Goal: Transaction & Acquisition: Book appointment/travel/reservation

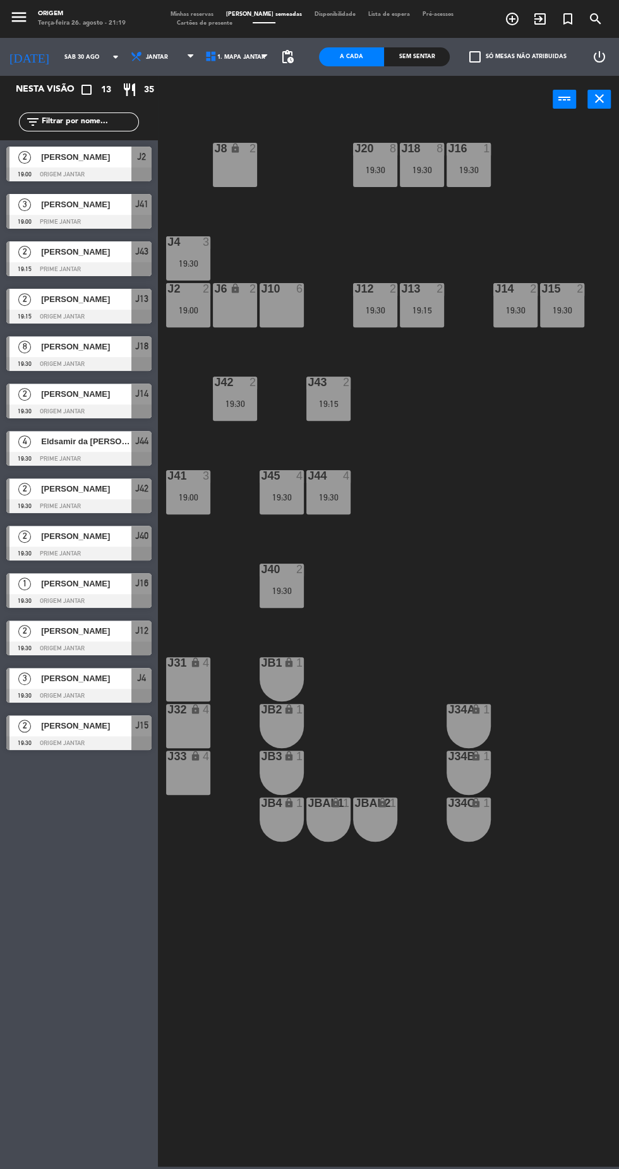
click at [82, 61] on input "Sáb 30 ago" at bounding box center [98, 57] width 80 height 20
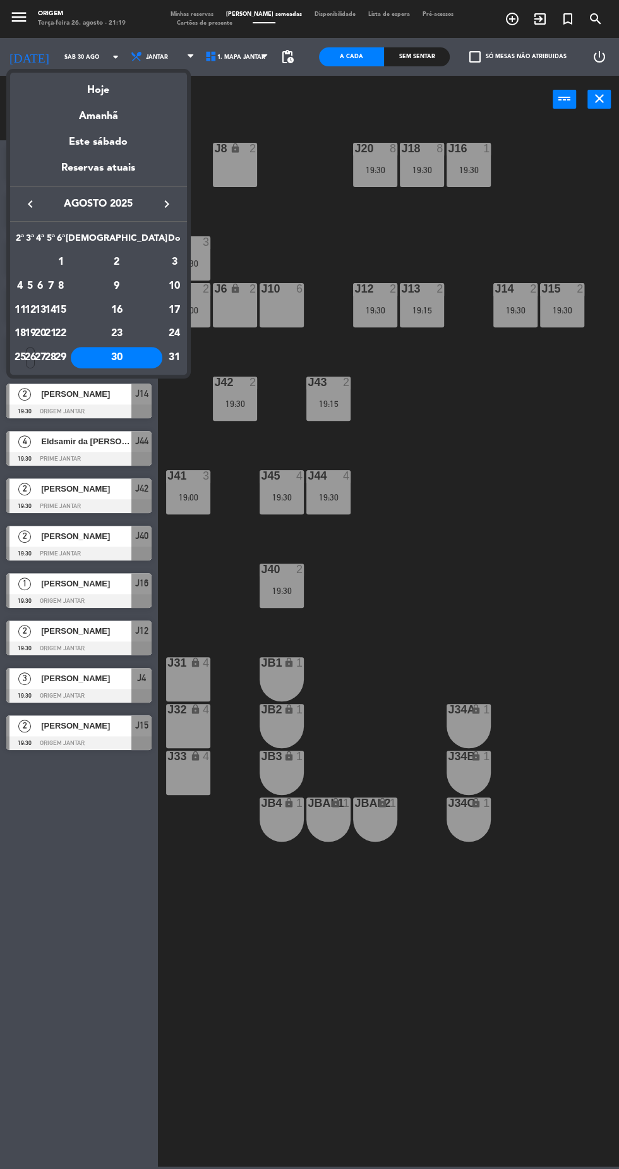
click at [66, 364] on td "29" at bounding box center [61, 358] width 10 height 24
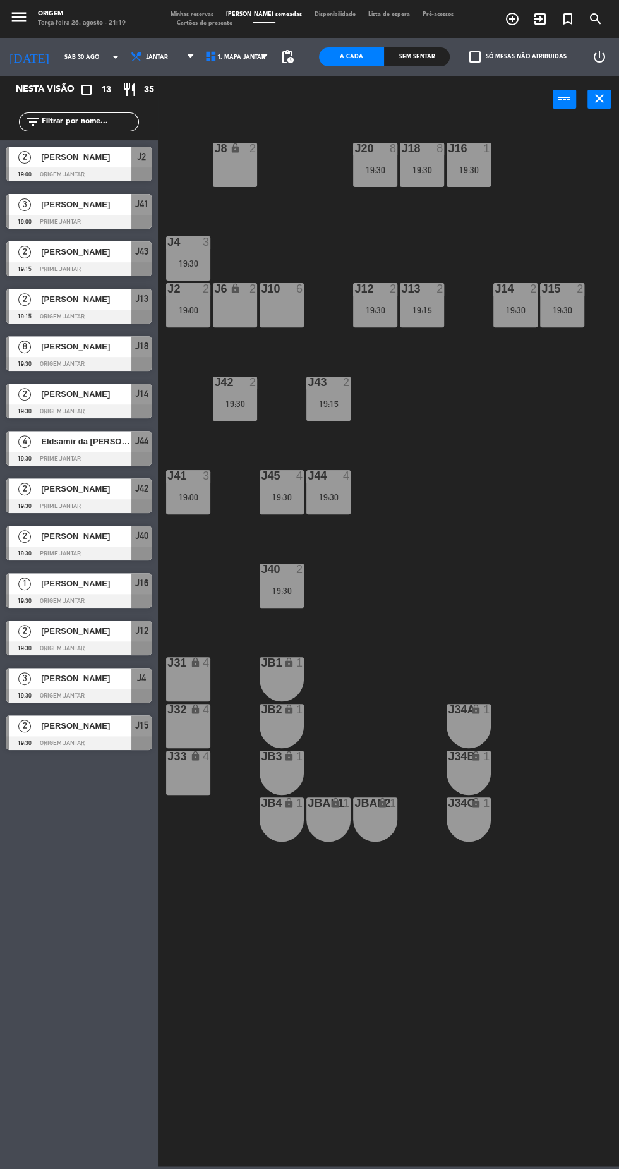
type input "Sex 29 ago"
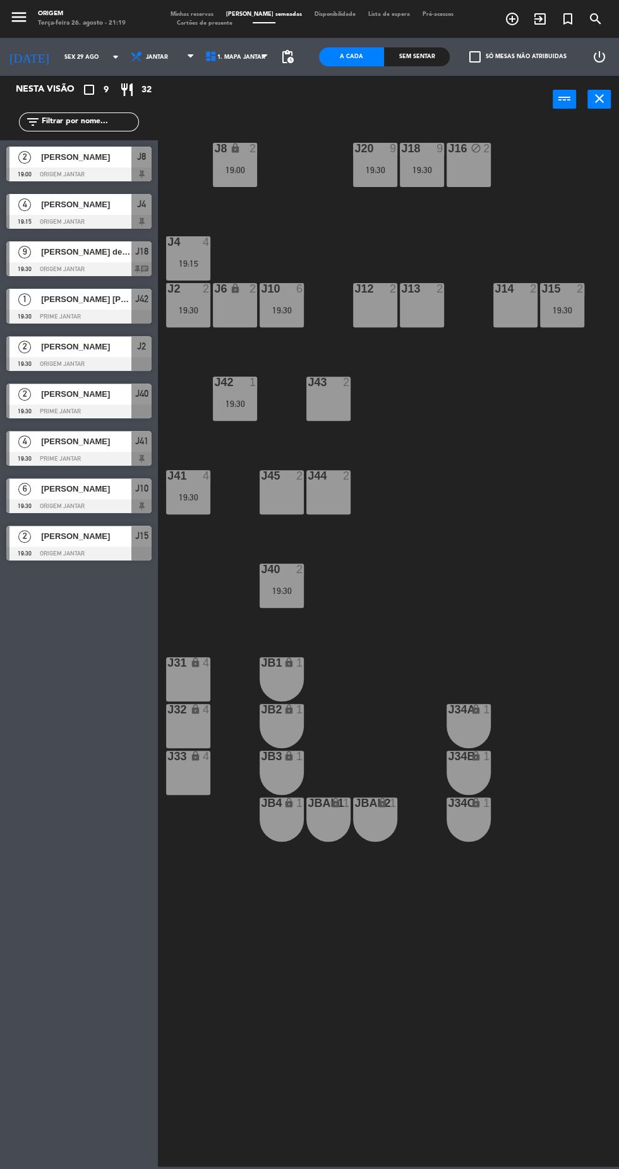
click at [360, 311] on div "J12 2" at bounding box center [375, 305] width 44 height 44
click at [404, 99] on button "Bloquear Mesa" at bounding box center [391, 99] width 66 height 25
click at [371, 310] on div "J12 block 2" at bounding box center [375, 305] width 44 height 44
click at [317, 99] on button "Criar Reserva" at bounding box center [320, 99] width 66 height 25
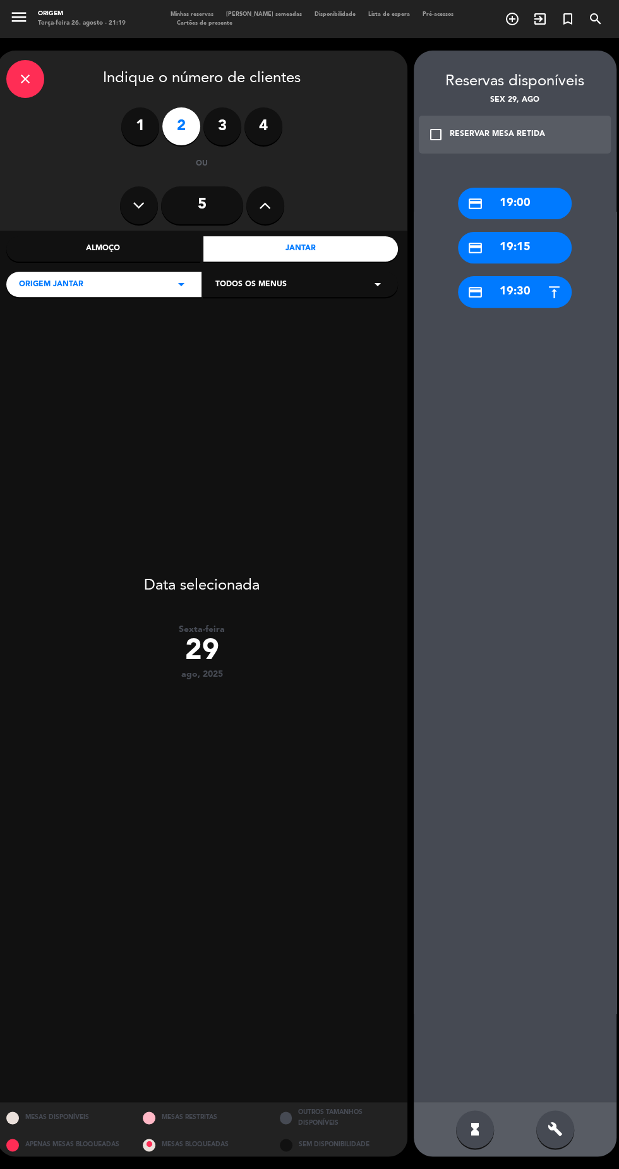
click at [514, 292] on div "credit_card 19:30" at bounding box center [515, 292] width 114 height 32
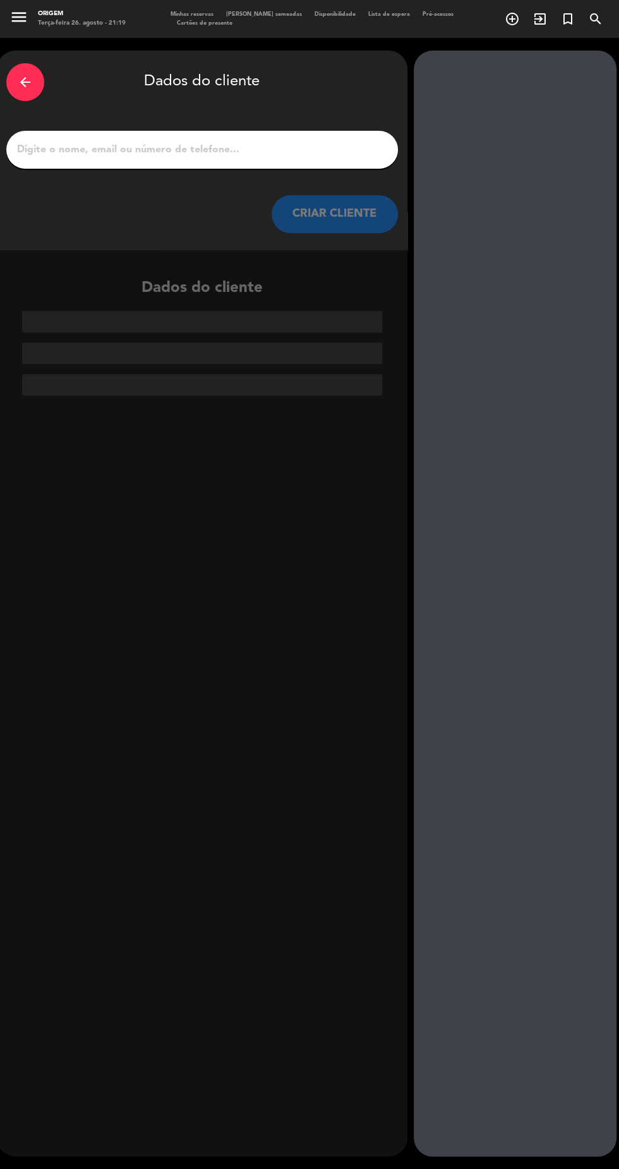
click at [335, 153] on input "1" at bounding box center [202, 150] width 373 height 18
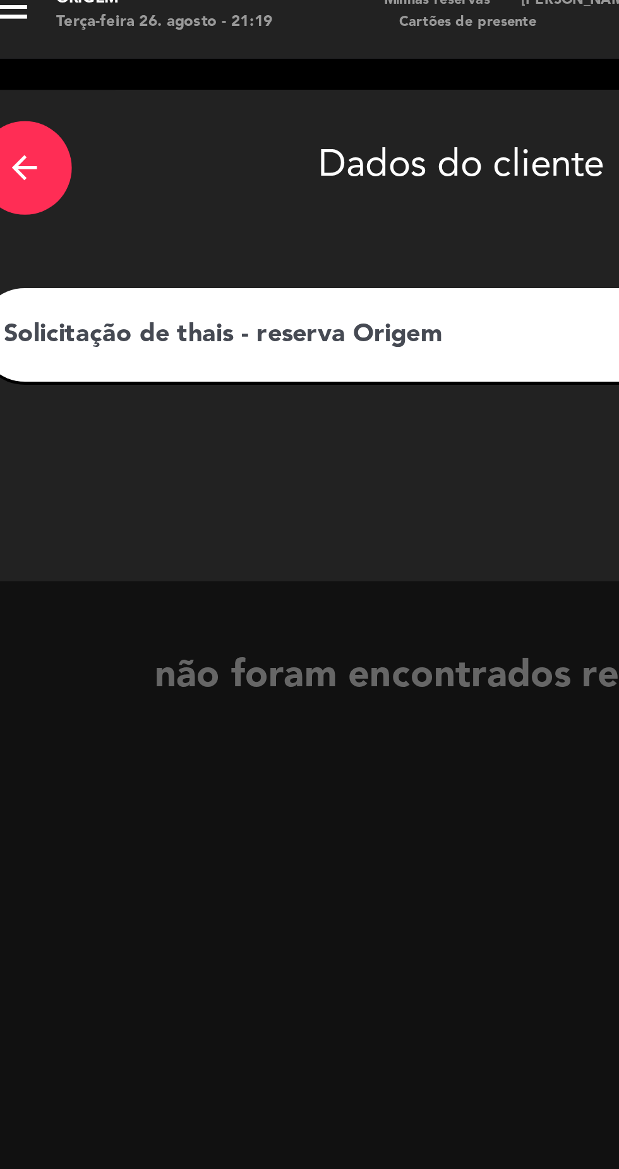
type input "Solicitação de thais - reserva Origem"
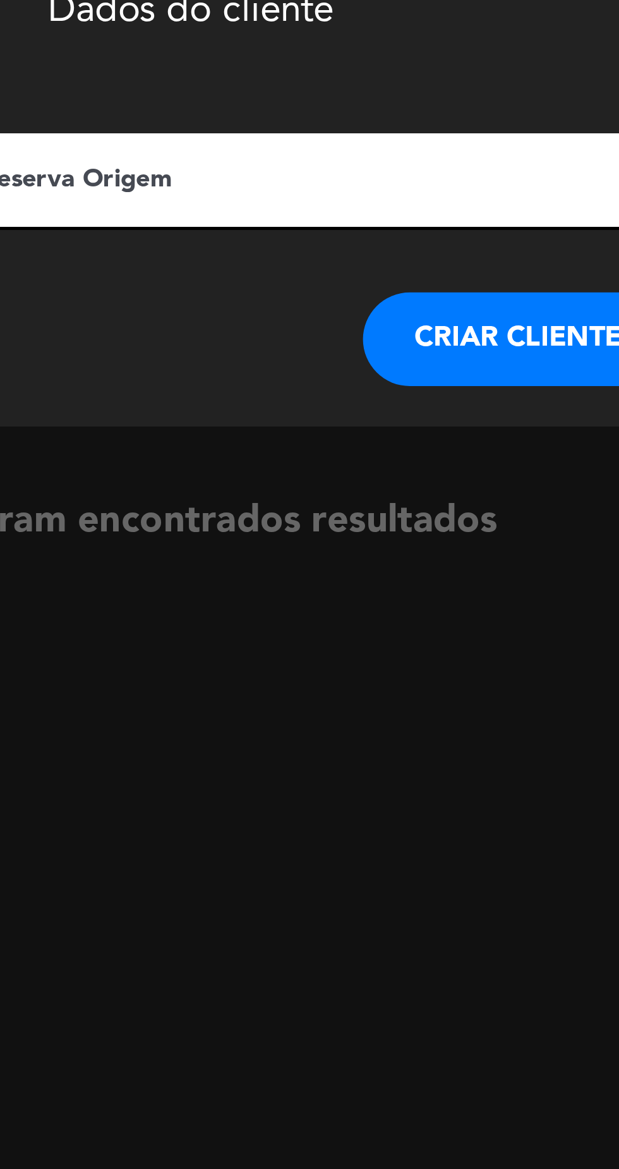
click at [315, 218] on button "CRIAR CLIENTE" at bounding box center [335, 214] width 126 height 38
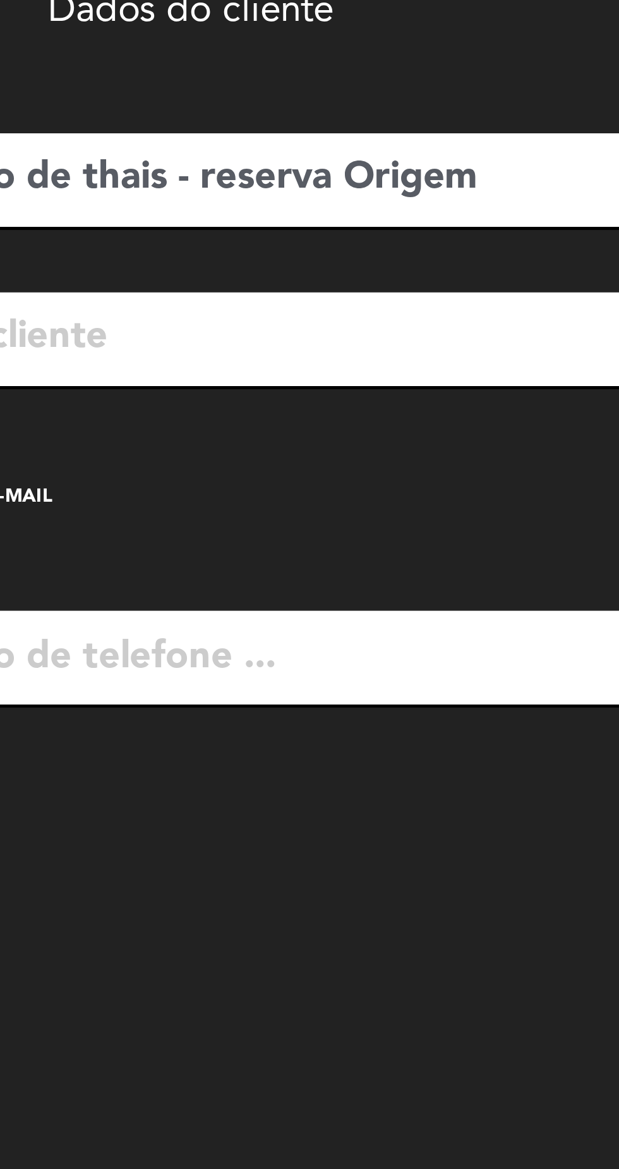
click at [238, 277] on div "check_box_outline_blank Criar reserva sem e-mail" at bounding box center [202, 279] width 392 height 38
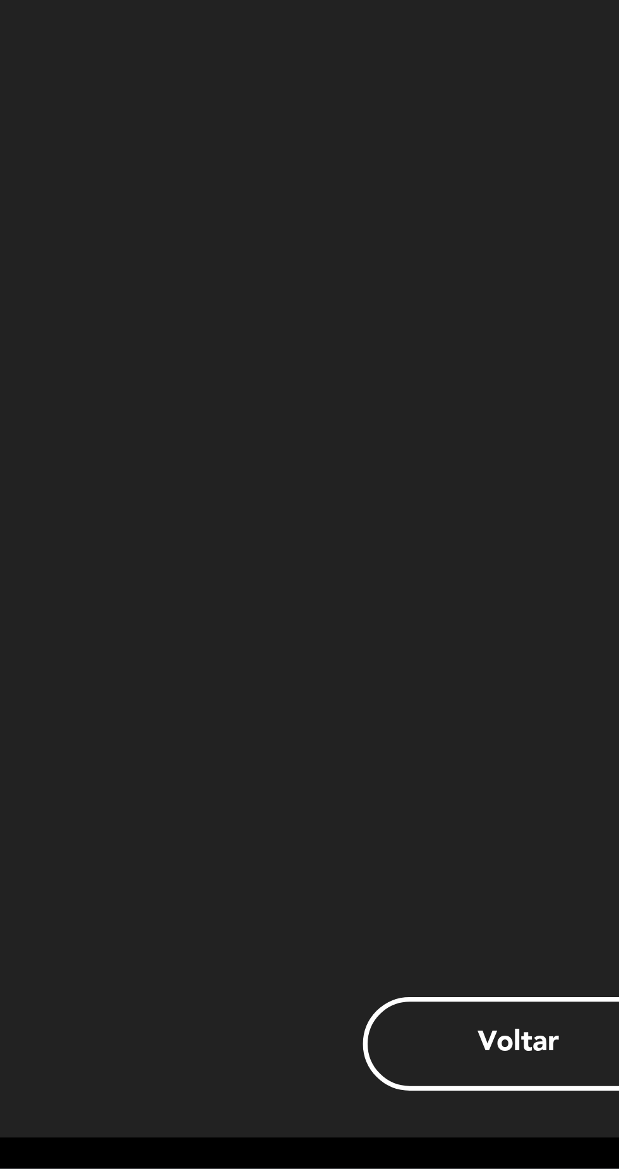
scroll to position [90, 0]
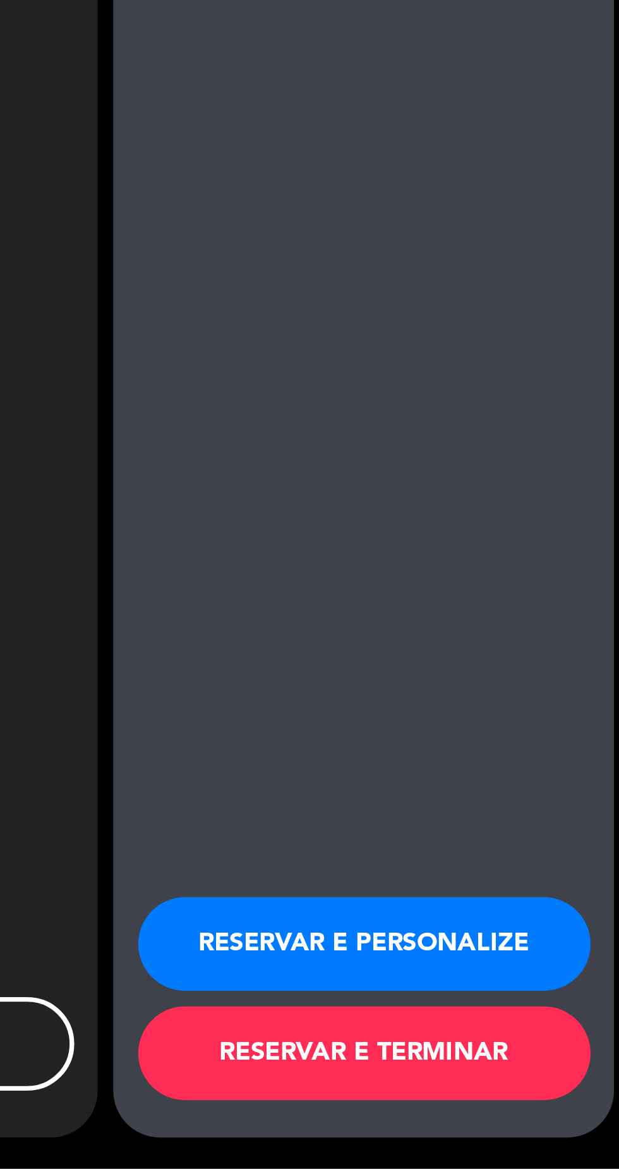
click at [565, 1123] on button "RESERVAR E TERMINAR" at bounding box center [515, 1122] width 183 height 38
